Goal: Download file/media

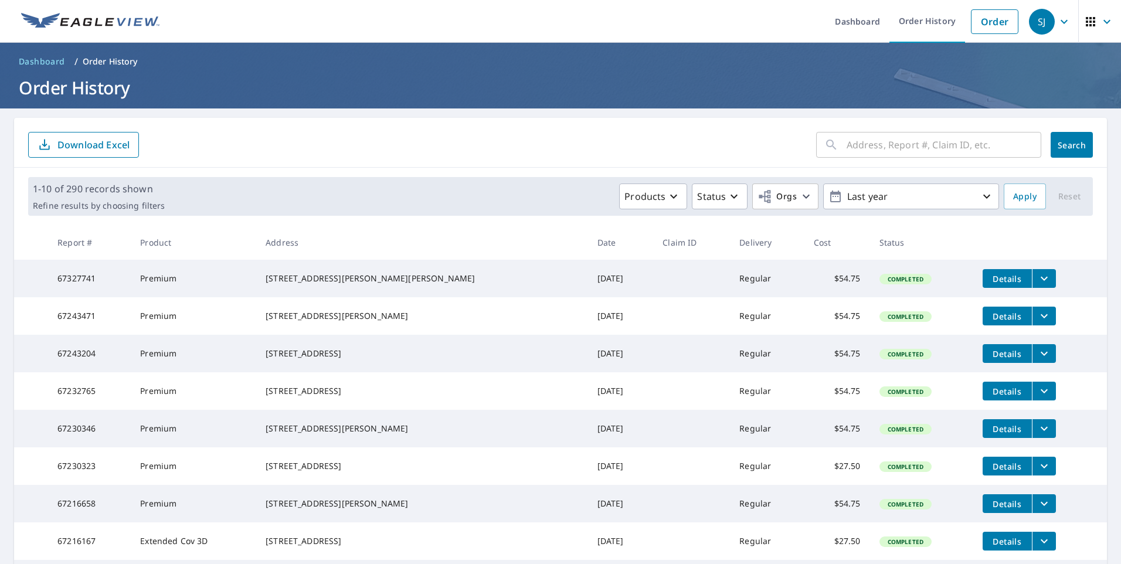
click at [1032, 286] on button "filesDropdownBtn-67327741" at bounding box center [1044, 278] width 24 height 19
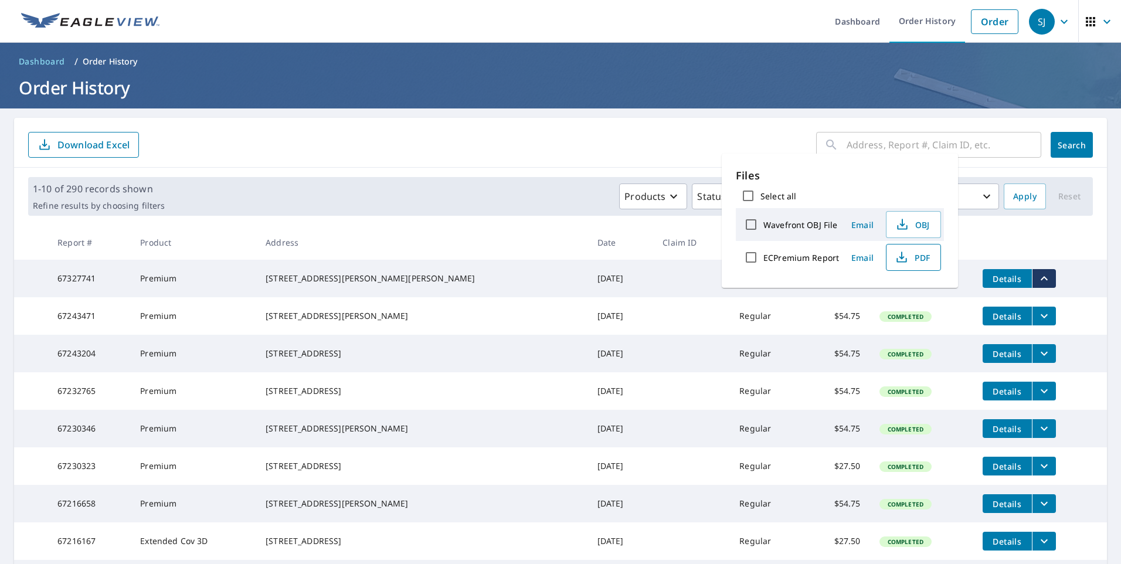
click at [903, 261] on icon "button" at bounding box center [901, 257] width 14 height 14
click at [588, 238] on th "Date" at bounding box center [621, 242] width 66 height 35
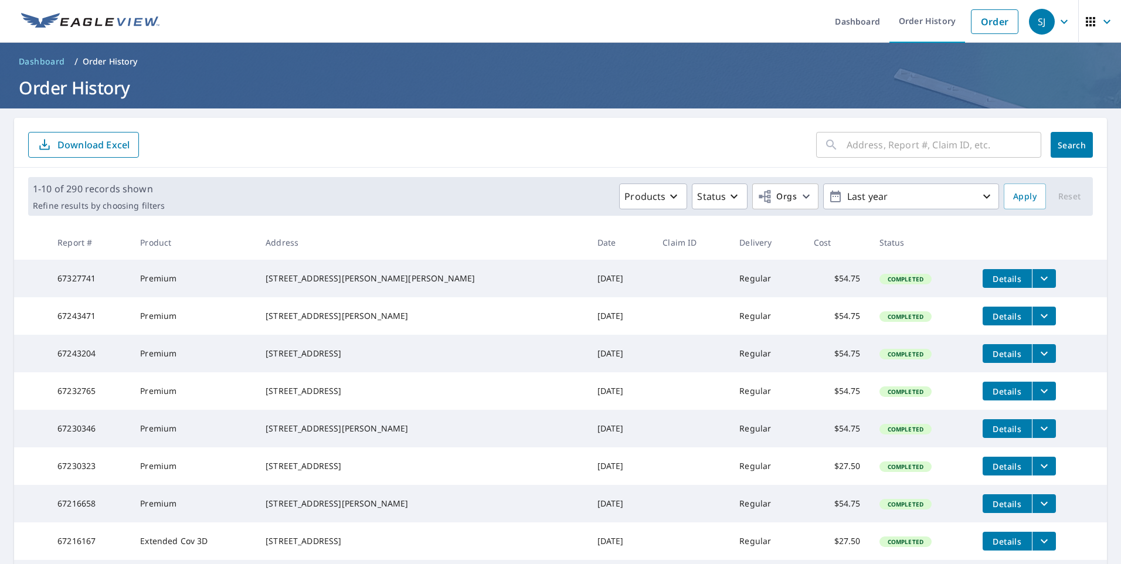
click at [1032, 276] on button "filesDropdownBtn-67327741" at bounding box center [1044, 278] width 24 height 19
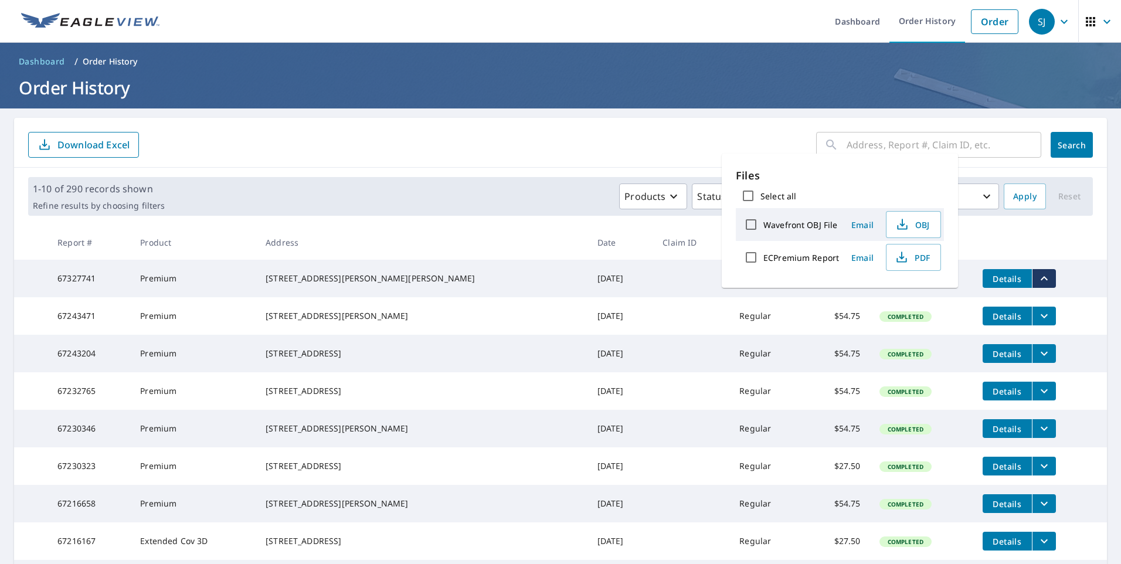
click at [1032, 276] on button "filesDropdownBtn-67327741" at bounding box center [1044, 278] width 24 height 19
